Goal: Task Accomplishment & Management: Use online tool/utility

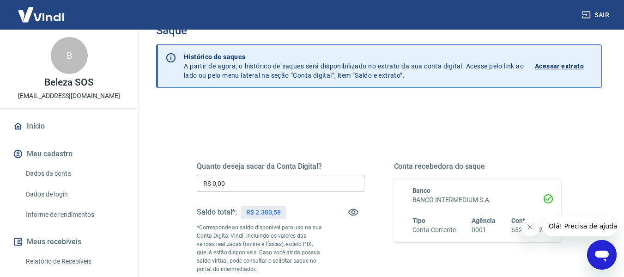
scroll to position [46, 0]
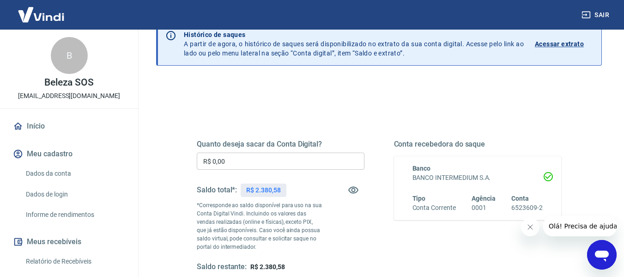
click at [257, 159] on input "R$ 0,00" at bounding box center [281, 161] width 168 height 17
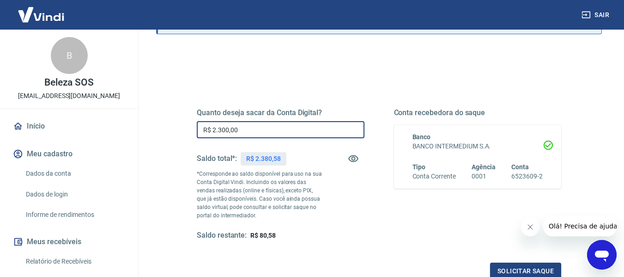
scroll to position [92, 0]
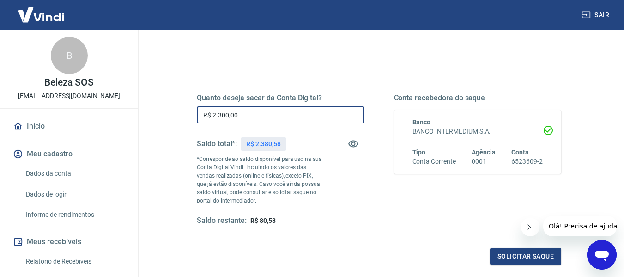
type input "R$ 2.300,00"
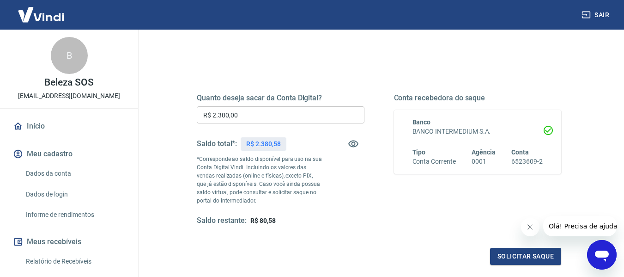
click at [530, 226] on icon "Fechar mensagem da empresa" at bounding box center [529, 226] width 7 height 7
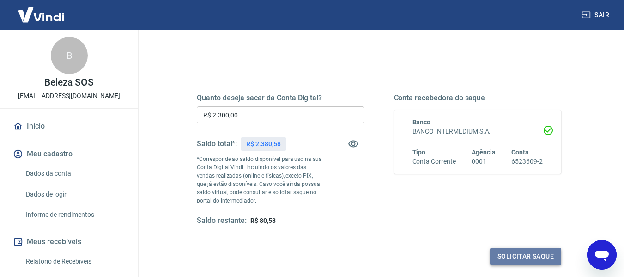
click at [522, 257] on button "Solicitar saque" at bounding box center [525, 256] width 71 height 17
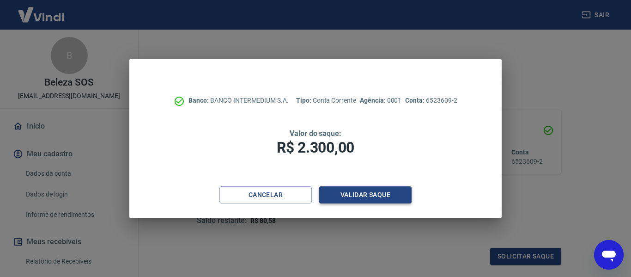
click at [344, 194] on button "Validar saque" at bounding box center [365, 194] width 92 height 17
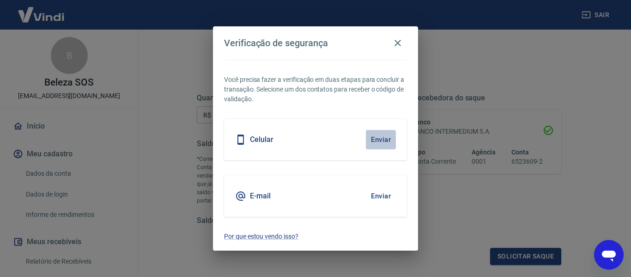
click at [378, 134] on button "Enviar" at bounding box center [381, 139] width 30 height 19
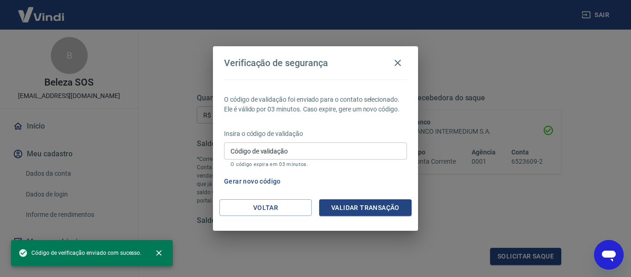
click at [293, 153] on input "Código de validação" at bounding box center [315, 150] width 183 height 17
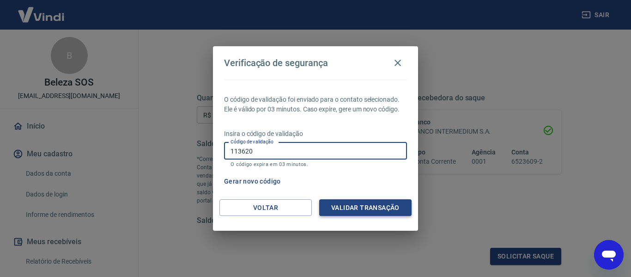
type input "113620"
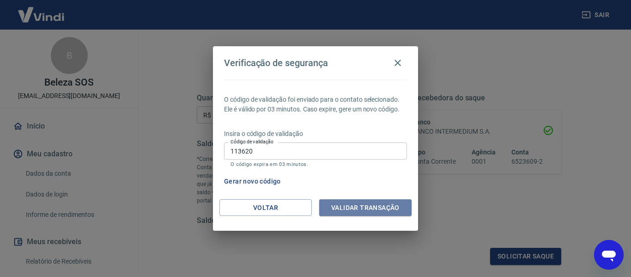
click at [354, 211] on button "Validar transação" at bounding box center [365, 207] width 92 height 17
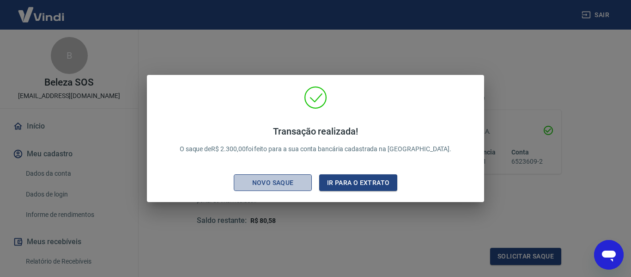
click at [280, 182] on div "Novo saque" at bounding box center [273, 183] width 64 height 12
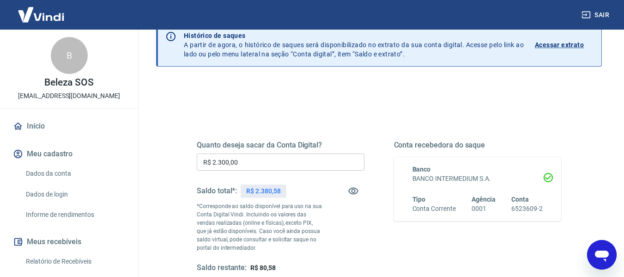
scroll to position [0, 0]
